Goal: Information Seeking & Learning: Understand process/instructions

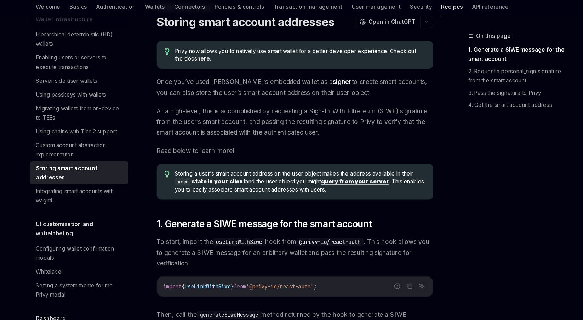
scroll to position [32, 0]
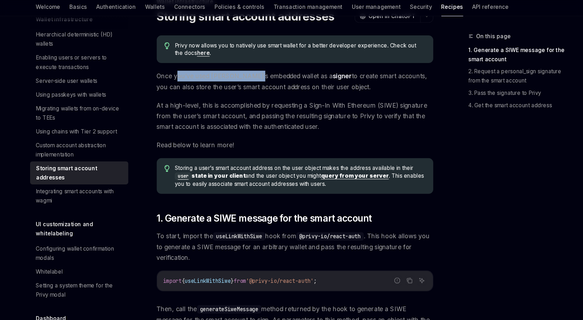
drag, startPoint x: 177, startPoint y: 96, endPoint x: 258, endPoint y: 96, distance: 81.1
click at [257, 96] on span "Once you’ve used [PERSON_NAME]’s embedded wallet as a signer to create smart ac…" at bounding box center [287, 100] width 255 height 20
click at [258, 96] on span "Once you’ve used [PERSON_NAME]’s embedded wallet as a signer to create smart ac…" at bounding box center [287, 100] width 255 height 20
drag, startPoint x: 276, startPoint y: 94, endPoint x: 286, endPoint y: 94, distance: 9.6
click at [286, 94] on span "Once you’ve used [PERSON_NAME]’s embedded wallet as a signer to create smart ac…" at bounding box center [287, 100] width 255 height 20
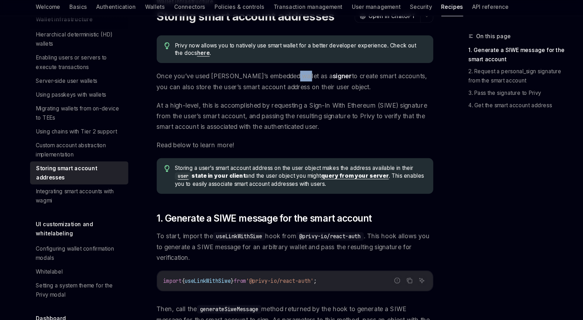
click at [286, 94] on span "Once you’ve used [PERSON_NAME]’s embedded wallet as a signer to create smart ac…" at bounding box center [287, 100] width 255 height 20
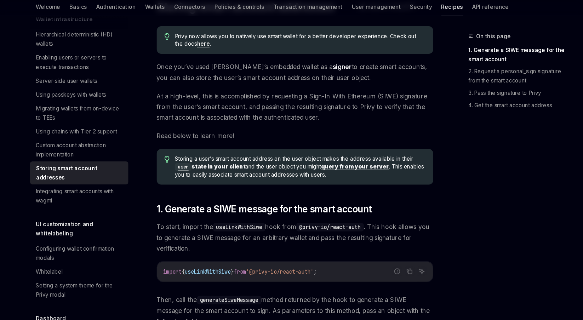
scroll to position [41, 0]
drag, startPoint x: 323, startPoint y: 85, endPoint x: 325, endPoint y: 98, distance: 13.7
click at [325, 98] on span "Once you’ve used [PERSON_NAME]’s embedded wallet as a signer to create smart ac…" at bounding box center [287, 91] width 255 height 20
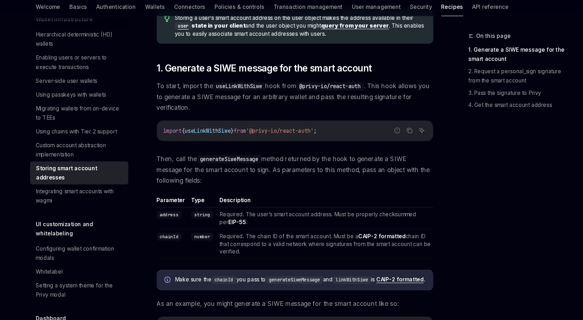
scroll to position [210, 0]
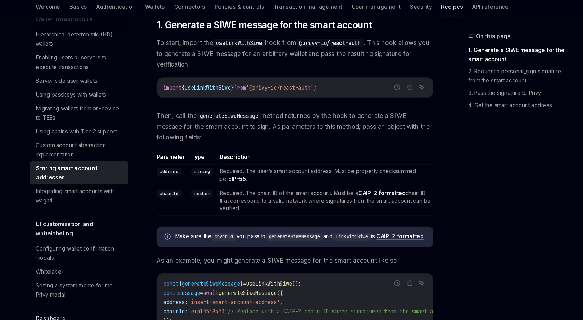
click at [230, 65] on code "useLinkWithSiwe" at bounding box center [236, 65] width 48 height 8
click at [273, 65] on span "To start, import the useLinkWithSiwe hook from @privy-io/react-auth . This hook…" at bounding box center [287, 74] width 255 height 30
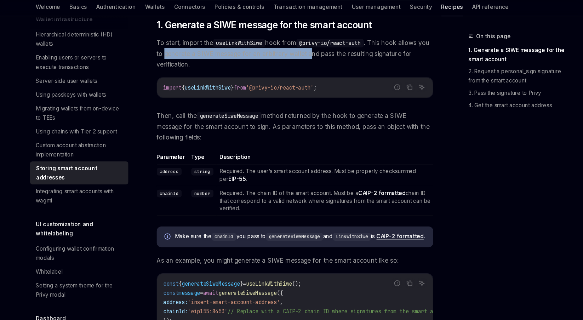
drag, startPoint x: 179, startPoint y: 75, endPoint x: 312, endPoint y: 76, distance: 132.8
click at [312, 76] on span "To start, import the useLinkWithSiwe hook from @privy-io/react-auth . This hook…" at bounding box center [287, 74] width 255 height 30
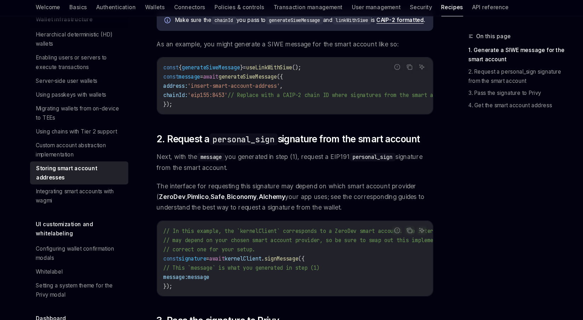
scroll to position [410, 0]
click at [210, 90] on span "generateSiweMessage" at bounding box center [210, 86] width 54 height 6
copy span "generateSiweMessage"
click at [260, 98] on span "generateSiweMessage" at bounding box center [244, 95] width 54 height 6
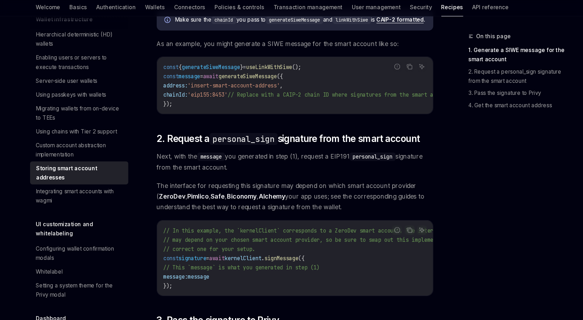
click at [260, 98] on span "generateSiweMessage" at bounding box center [244, 95] width 54 height 6
drag, startPoint x: 201, startPoint y: 109, endPoint x: 273, endPoint y: 110, distance: 71.9
click at [273, 107] on span "'insert-smart-account-address'" at bounding box center [230, 103] width 85 height 6
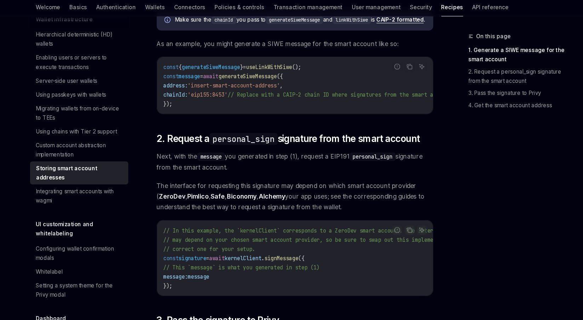
click at [193, 98] on span "message" at bounding box center [190, 95] width 20 height 6
click at [211, 107] on span "'insert-smart-account-address'" at bounding box center [230, 103] width 85 height 6
drag, startPoint x: 202, startPoint y: 118, endPoint x: 226, endPoint y: 118, distance: 23.4
click at [223, 115] on span "'eip155:8453'" at bounding box center [206, 112] width 37 height 6
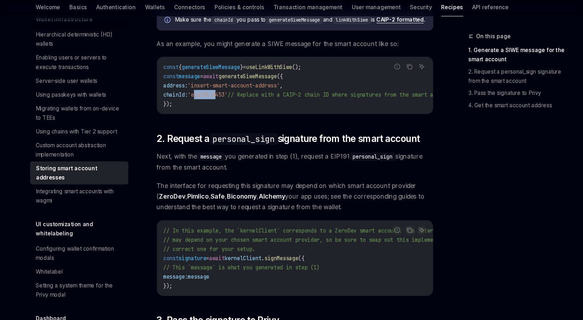
click at [225, 115] on span "'eip155:8453'" at bounding box center [206, 112] width 37 height 6
drag, startPoint x: 236, startPoint y: 135, endPoint x: 243, endPoint y: 135, distance: 7.1
click at [243, 130] on div "const { generateSiweMessage } = useLinkWithSiwe (); const message = await gener…" at bounding box center [287, 103] width 255 height 52
drag, startPoint x: 234, startPoint y: 135, endPoint x: 260, endPoint y: 134, distance: 25.9
click at [261, 130] on div "const { generateSiweMessage } = useLinkWithSiwe (); const message = await gener…" at bounding box center [287, 103] width 255 height 52
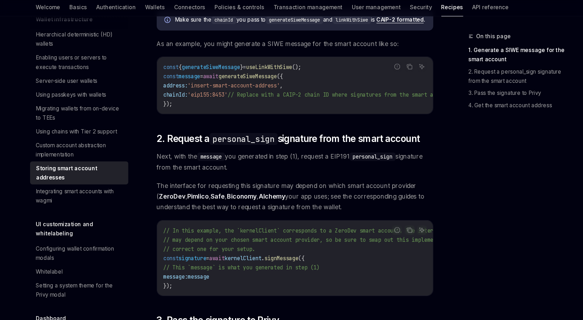
drag, startPoint x: 257, startPoint y: 134, endPoint x: 282, endPoint y: 134, distance: 25.5
click at [282, 130] on div "const { generateSiweMessage } = useLinkWithSiwe (); const message = await gener…" at bounding box center [287, 103] width 255 height 52
drag, startPoint x: 293, startPoint y: 135, endPoint x: 313, endPoint y: 135, distance: 19.8
click at [313, 130] on div "const { generateSiweMessage } = useLinkWithSiwe (); const message = await gener…" at bounding box center [287, 103] width 255 height 52
drag, startPoint x: 310, startPoint y: 135, endPoint x: 336, endPoint y: 135, distance: 26.2
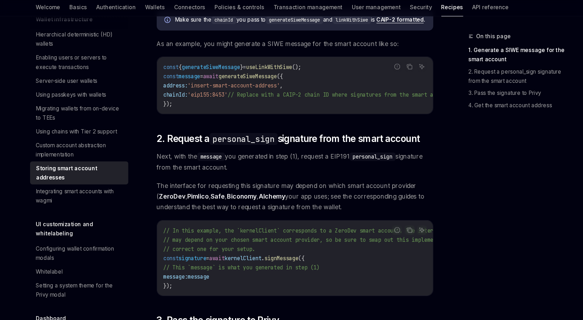
click at [336, 130] on div "const { generateSiweMessage } = useLinkWithSiwe (); const message = await gener…" at bounding box center [287, 103] width 255 height 52
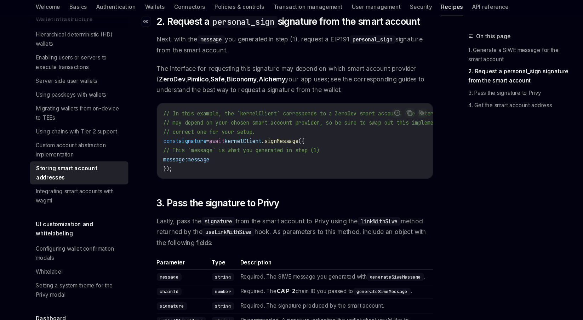
scroll to position [527, 0]
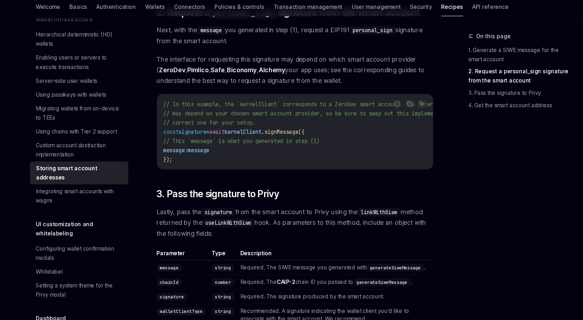
click at [197, 149] on span "signature" at bounding box center [192, 146] width 25 height 6
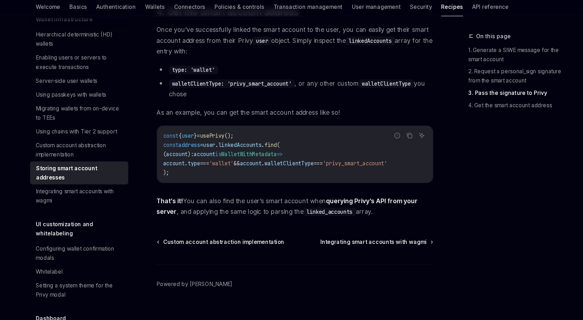
scroll to position [1039, 0]
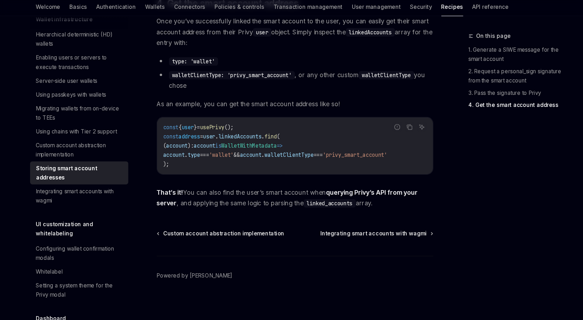
click at [189, 146] on span "user" at bounding box center [188, 142] width 11 height 6
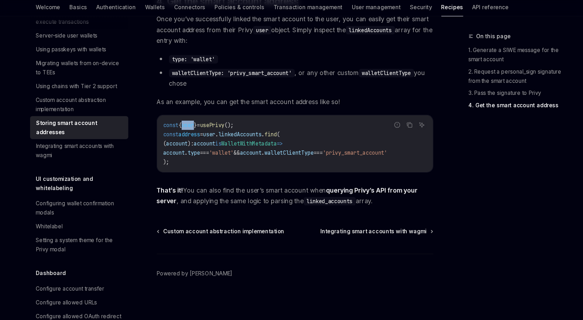
scroll to position [322, 0]
